Goal: Find specific page/section: Find specific page/section

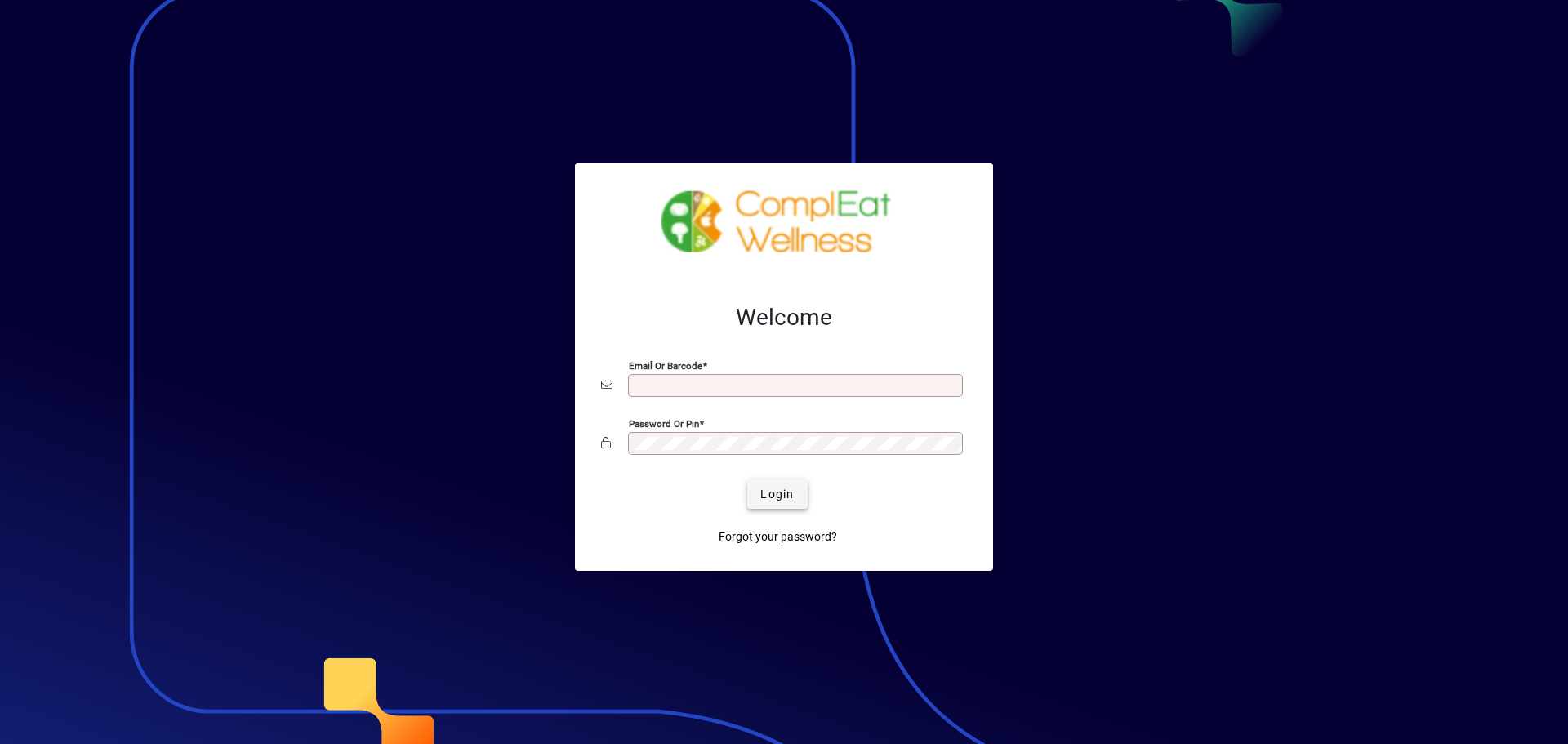
type input "**********"
click at [766, 493] on span "Login" at bounding box center [777, 495] width 33 height 18
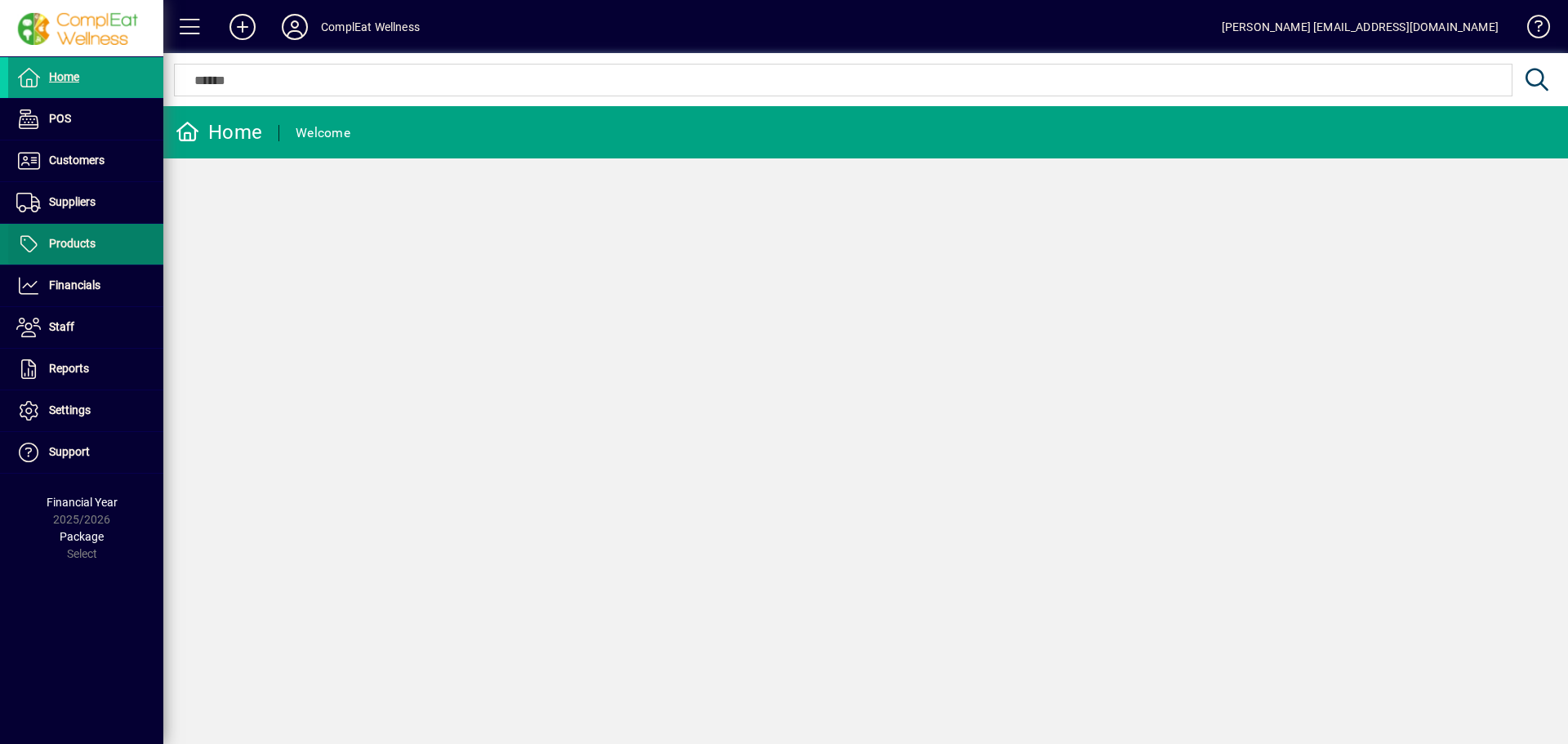
click at [52, 248] on span "Products" at bounding box center [72, 244] width 46 height 13
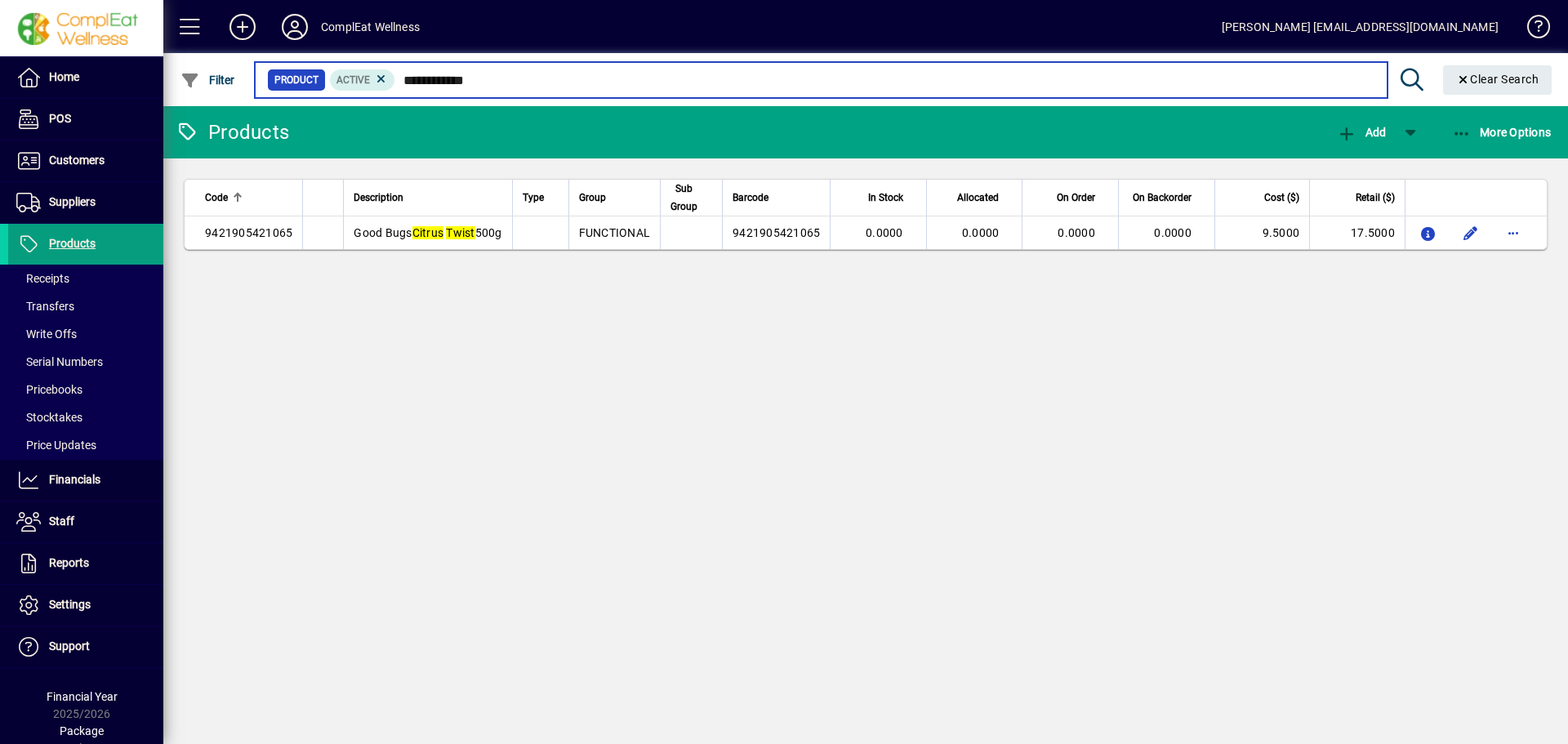
type input "**********"
